Goal: Information Seeking & Learning: Understand process/instructions

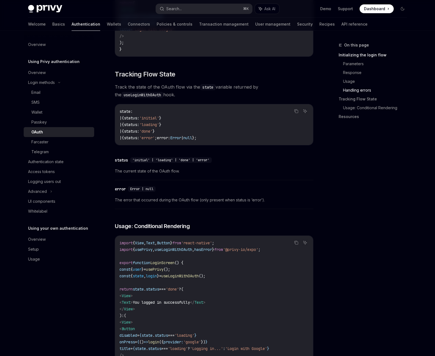
scroll to position [834, 0]
click at [41, 111] on div "Wallet" at bounding box center [36, 112] width 11 height 7
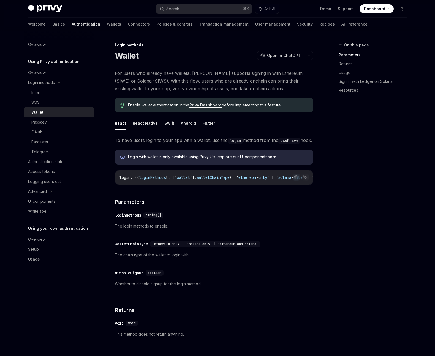
scroll to position [97, 0]
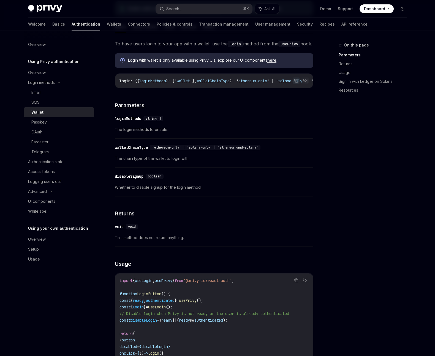
drag, startPoint x: 180, startPoint y: 99, endPoint x: 203, endPoint y: 99, distance: 22.6
click at [203, 99] on div "To have users login to your app with a wallet, use the login method from the us…" at bounding box center [214, 334] width 199 height 589
drag, startPoint x: 203, startPoint y: 99, endPoint x: 221, endPoint y: 99, distance: 18.5
click at [221, 99] on div "To have users login to your app with a wallet, use the login method from the us…" at bounding box center [214, 334] width 199 height 589
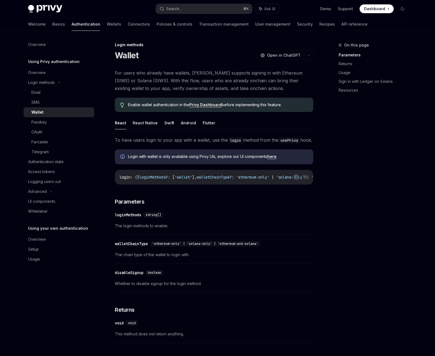
scroll to position [0, 0]
click at [145, 123] on button "React Native" at bounding box center [145, 123] width 25 height 13
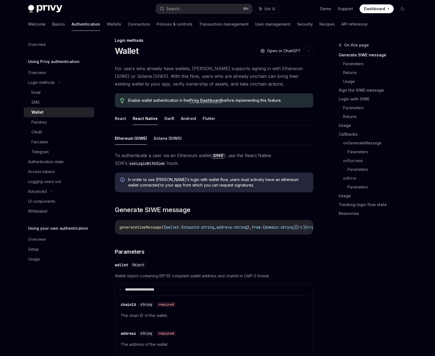
scroll to position [36, 0]
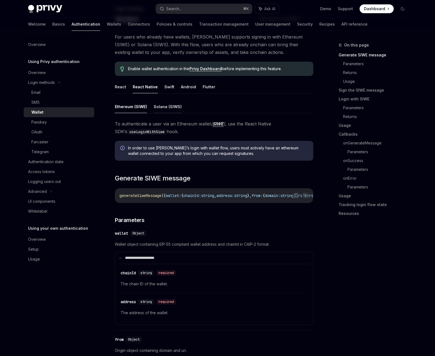
click at [166, 109] on button "Solana (SIWS)" at bounding box center [168, 106] width 28 height 13
type textarea "*"
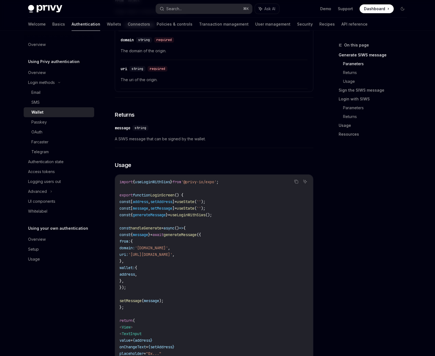
scroll to position [347, 0]
drag, startPoint x: 114, startPoint y: 141, endPoint x: 181, endPoint y: 141, distance: 66.4
click at [181, 142] on span "A SIWS message that can be signed by the wallet." at bounding box center [214, 138] width 199 height 7
drag, startPoint x: 181, startPoint y: 141, endPoint x: 220, endPoint y: 139, distance: 38.6
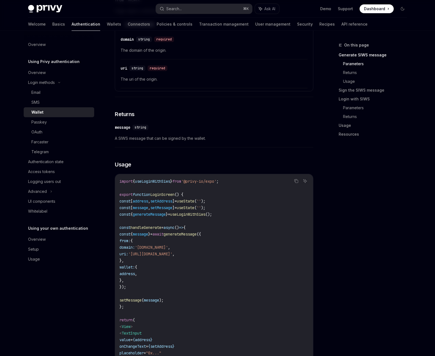
click at [220, 139] on span "A SIWS message that can be signed by the wallet." at bounding box center [214, 138] width 199 height 7
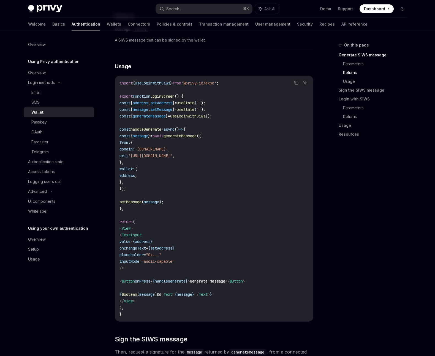
scroll to position [446, 0]
drag, startPoint x: 205, startPoint y: 130, endPoint x: 129, endPoint y: 212, distance: 111.3
click at [129, 212] on code "import { useLoginWithSiws } from '@privy-io/expo' ; export function LoginScreen…" at bounding box center [214, 198] width 189 height 238
click at [131, 211] on code "import { useLoginWithSiws } from '@privy-io/expo' ; export function LoginScreen…" at bounding box center [214, 198] width 189 height 238
drag, startPoint x: 145, startPoint y: 212, endPoint x: 117, endPoint y: 130, distance: 86.4
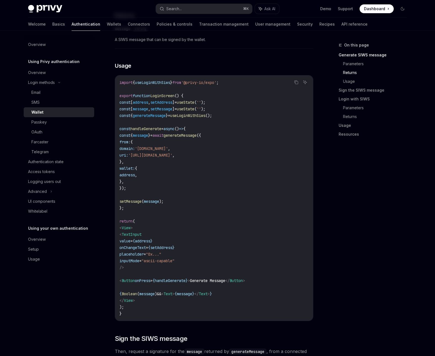
click at [117, 130] on div "import { useLoginWithSiws } from '@privy-io/expo' ; export function LoginScreen…" at bounding box center [214, 198] width 198 height 246
click at [131, 129] on span "const" at bounding box center [125, 128] width 11 height 5
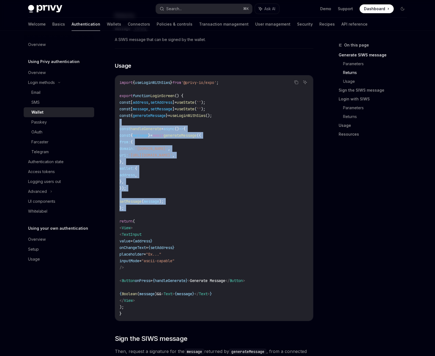
drag, startPoint x: 123, startPoint y: 127, endPoint x: 188, endPoint y: 214, distance: 108.3
click at [188, 214] on code "import { useLoginWithSiws } from '@privy-io/expo' ; export function LoginScreen…" at bounding box center [214, 198] width 189 height 238
click at [212, 164] on code "import { useLoginWithSiws } from '@privy-io/expo' ; export function LoginScreen…" at bounding box center [214, 198] width 189 height 238
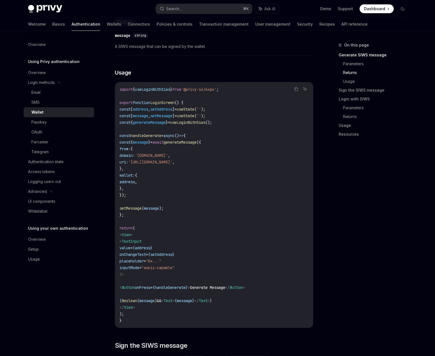
scroll to position [439, 0]
click at [159, 138] on span "handleGenerate" at bounding box center [146, 136] width 31 height 5
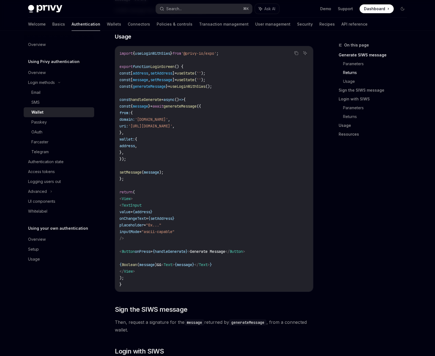
scroll to position [482, 0]
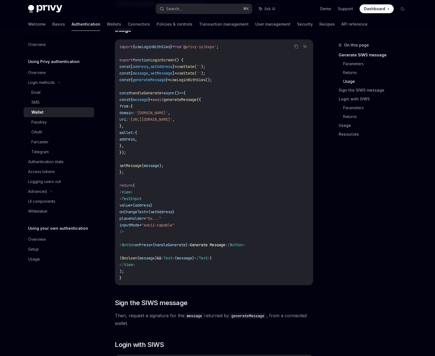
click at [194, 74] on span "useState" at bounding box center [186, 73] width 18 height 5
click at [172, 74] on span "setMessage" at bounding box center [161, 73] width 22 height 5
click at [144, 69] on span "address" at bounding box center [140, 66] width 15 height 5
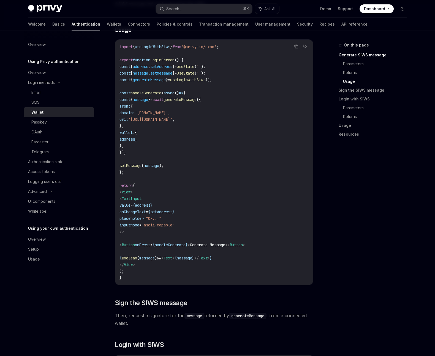
click at [146, 145] on code "import { useLoginWithSiws } from '@privy-io/expo' ; export function LoginScreen…" at bounding box center [214, 163] width 189 height 238
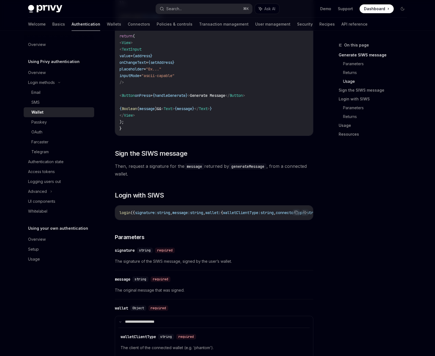
scroll to position [626, 0]
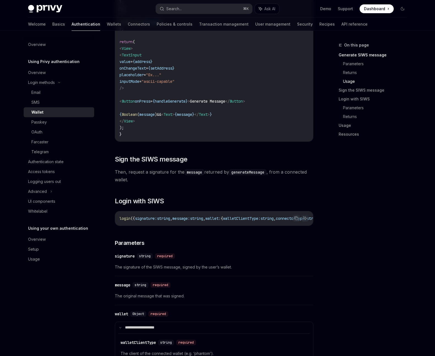
click at [137, 117] on span "Boolean" at bounding box center [129, 114] width 15 height 5
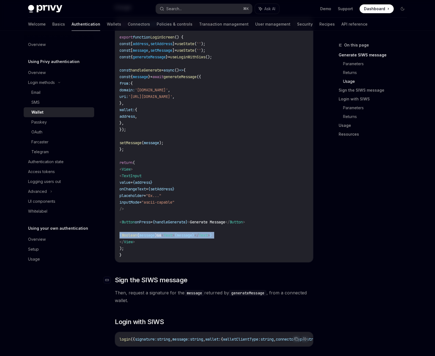
scroll to position [498, 0]
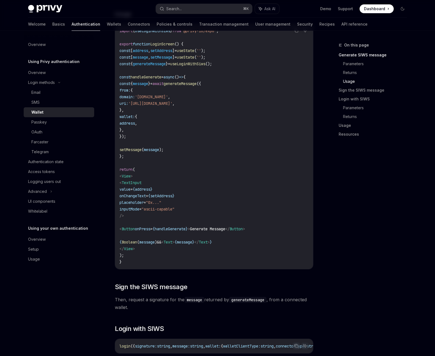
click at [159, 82] on code "import { useLoginWithSiws } from '@privy-io/expo' ; export function LoginScreen…" at bounding box center [214, 147] width 189 height 238
click at [148, 86] on span "message" at bounding box center [140, 83] width 15 height 5
click at [161, 80] on span "handleGenerate" at bounding box center [146, 77] width 31 height 5
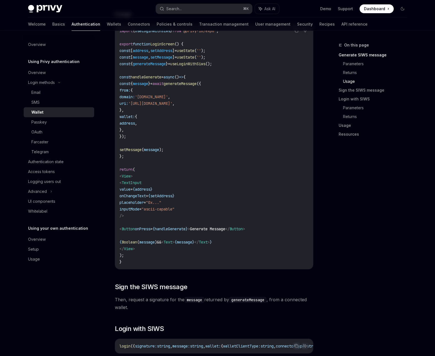
click at [161, 80] on span "handleGenerate" at bounding box center [146, 77] width 31 height 5
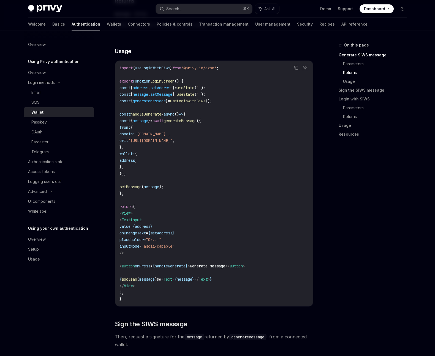
scroll to position [449, 0]
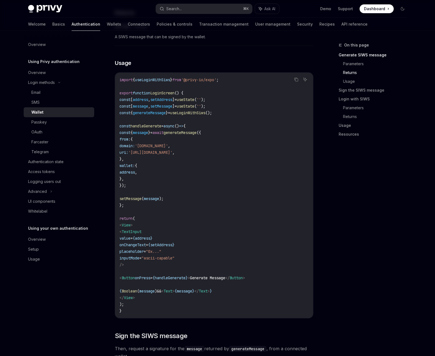
drag, startPoint x: 129, startPoint y: 136, endPoint x: 153, endPoint y: 186, distance: 55.5
click at [153, 186] on code "import { useLoginWithSiws } from '@privy-io/expo' ; export function LoginScreen…" at bounding box center [214, 196] width 189 height 238
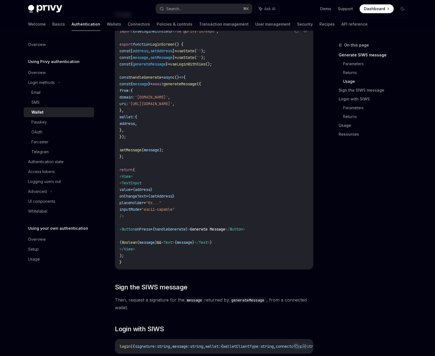
scroll to position [603, 0]
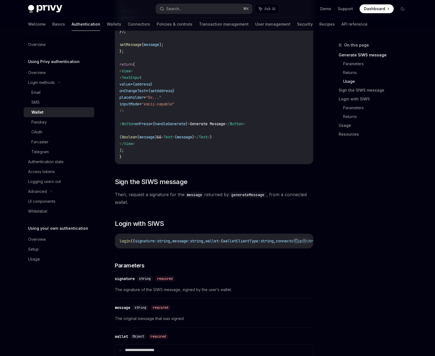
click at [162, 204] on span "Then, request a signature for the message returned by generateMessage , from a …" at bounding box center [214, 198] width 199 height 15
drag, startPoint x: 199, startPoint y: 253, endPoint x: 213, endPoint y: 253, distance: 14.1
click at [213, 248] on div "login ({ signature: string , message: string , wallet: { walletClientType: stri…" at bounding box center [214, 241] width 198 height 14
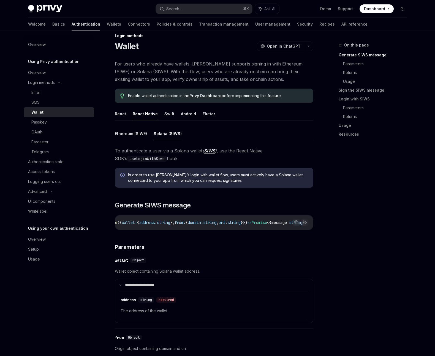
scroll to position [17, 0]
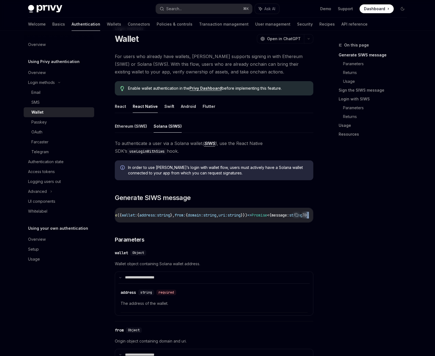
drag, startPoint x: 230, startPoint y: 226, endPoint x: 194, endPoint y: 224, distance: 35.9
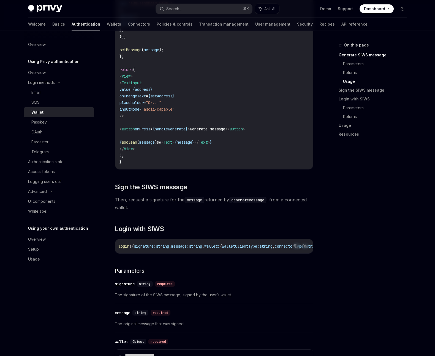
scroll to position [599, 0]
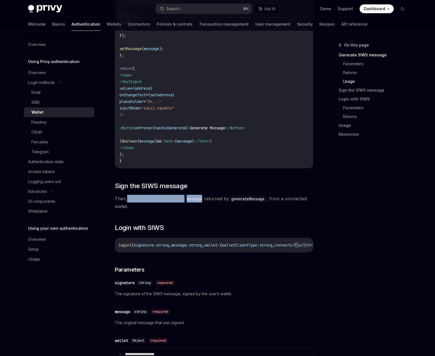
drag, startPoint x: 126, startPoint y: 201, endPoint x: 204, endPoint y: 201, distance: 77.7
click at [204, 201] on span "Then, request a signature for the message returned by generateMessage , from a …" at bounding box center [214, 202] width 199 height 15
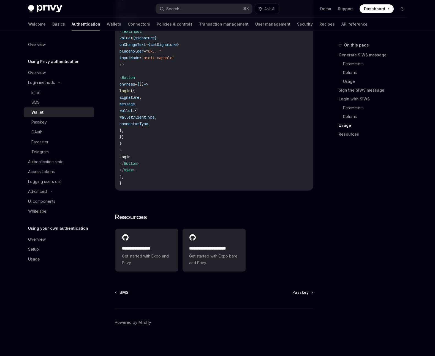
scroll to position [1239, 0]
